Goal: Entertainment & Leisure: Browse casually

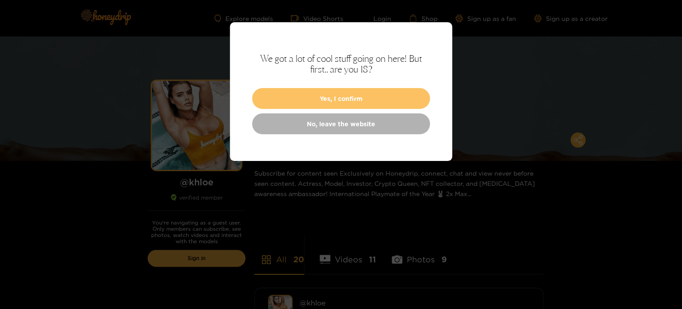
click at [330, 95] on button "Yes, I confirm" at bounding box center [341, 98] width 178 height 21
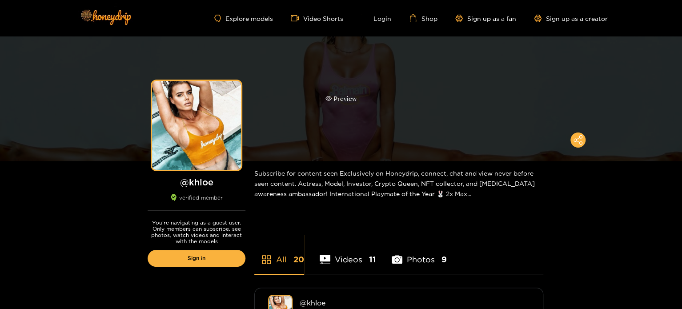
click at [342, 101] on div "Preview" at bounding box center [341, 99] width 32 height 10
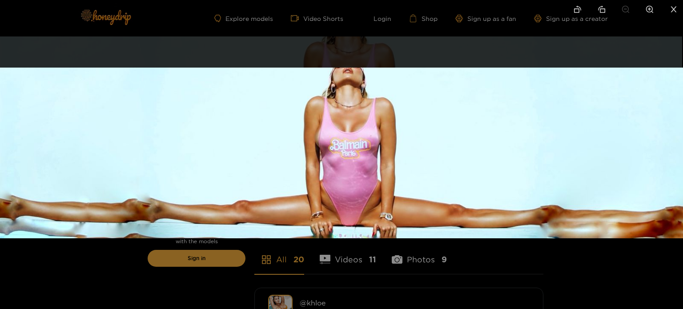
click at [337, 258] on div at bounding box center [341, 154] width 683 height 309
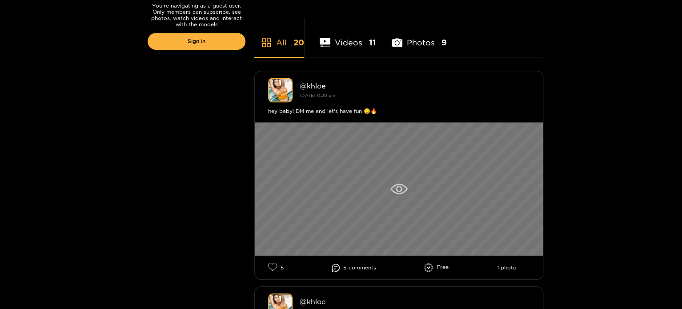
scroll to position [222, 0]
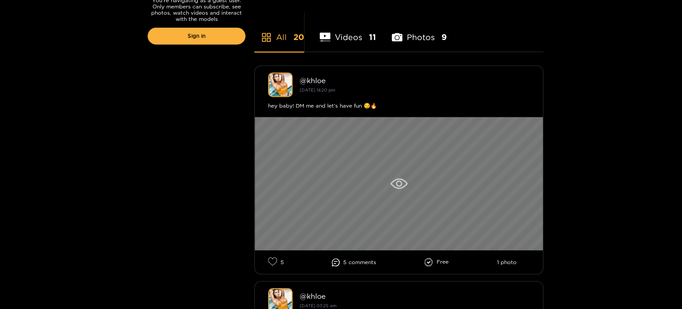
click at [402, 179] on icon at bounding box center [398, 183] width 17 height 11
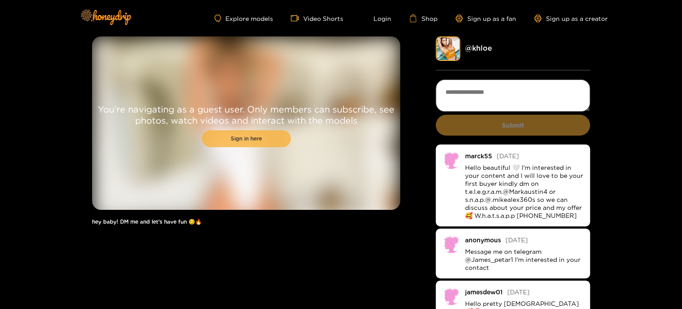
click at [257, 140] on link "Sign in here" at bounding box center [246, 138] width 89 height 17
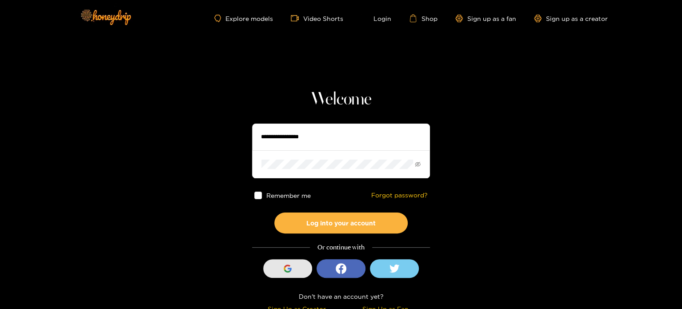
click at [290, 272] on div "button" at bounding box center [287, 268] width 17 height 17
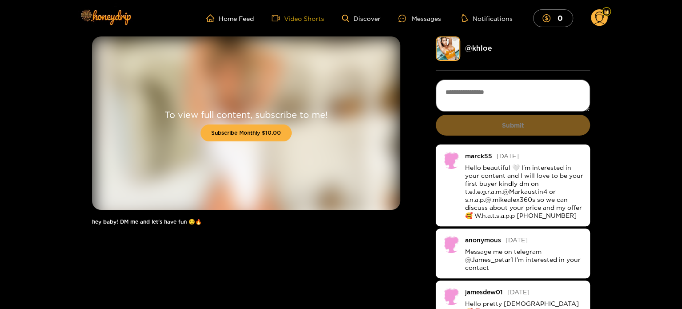
click at [302, 19] on link "Video Shorts" at bounding box center [298, 18] width 52 height 8
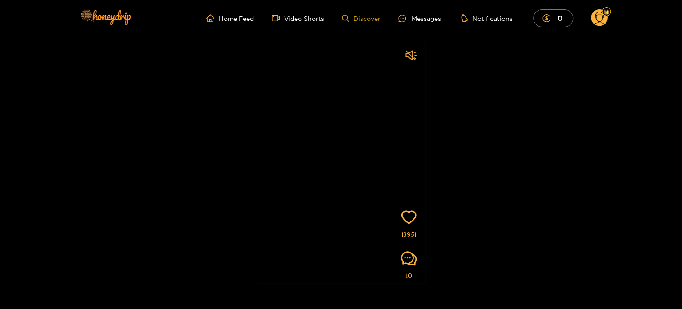
click at [371, 21] on link "Discover" at bounding box center [361, 19] width 39 height 8
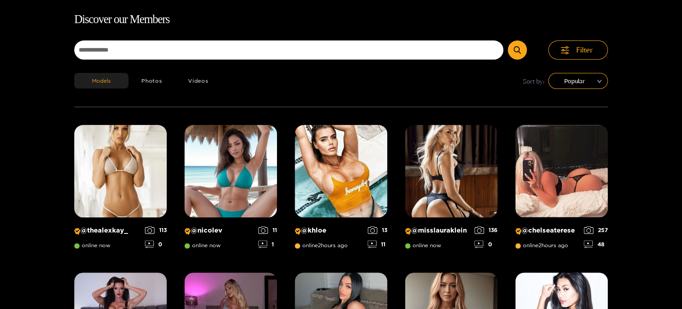
scroll to position [57, 0]
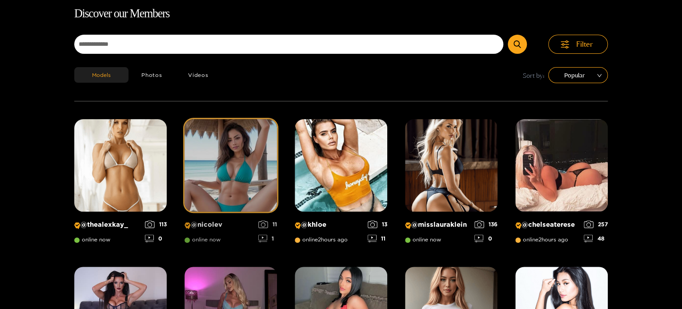
click at [243, 176] on img at bounding box center [230, 165] width 92 height 92
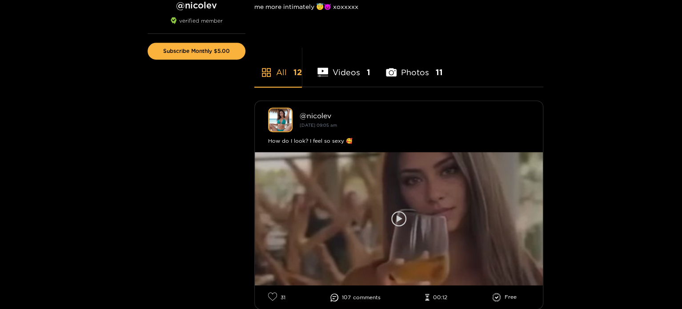
scroll to position [222, 0]
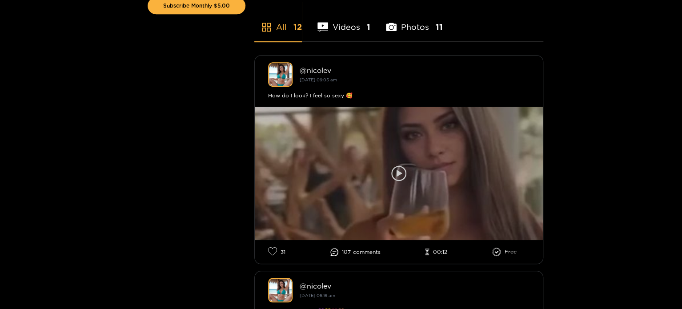
click at [394, 172] on icon at bounding box center [398, 173] width 15 height 15
